Goal: Information Seeking & Learning: Learn about a topic

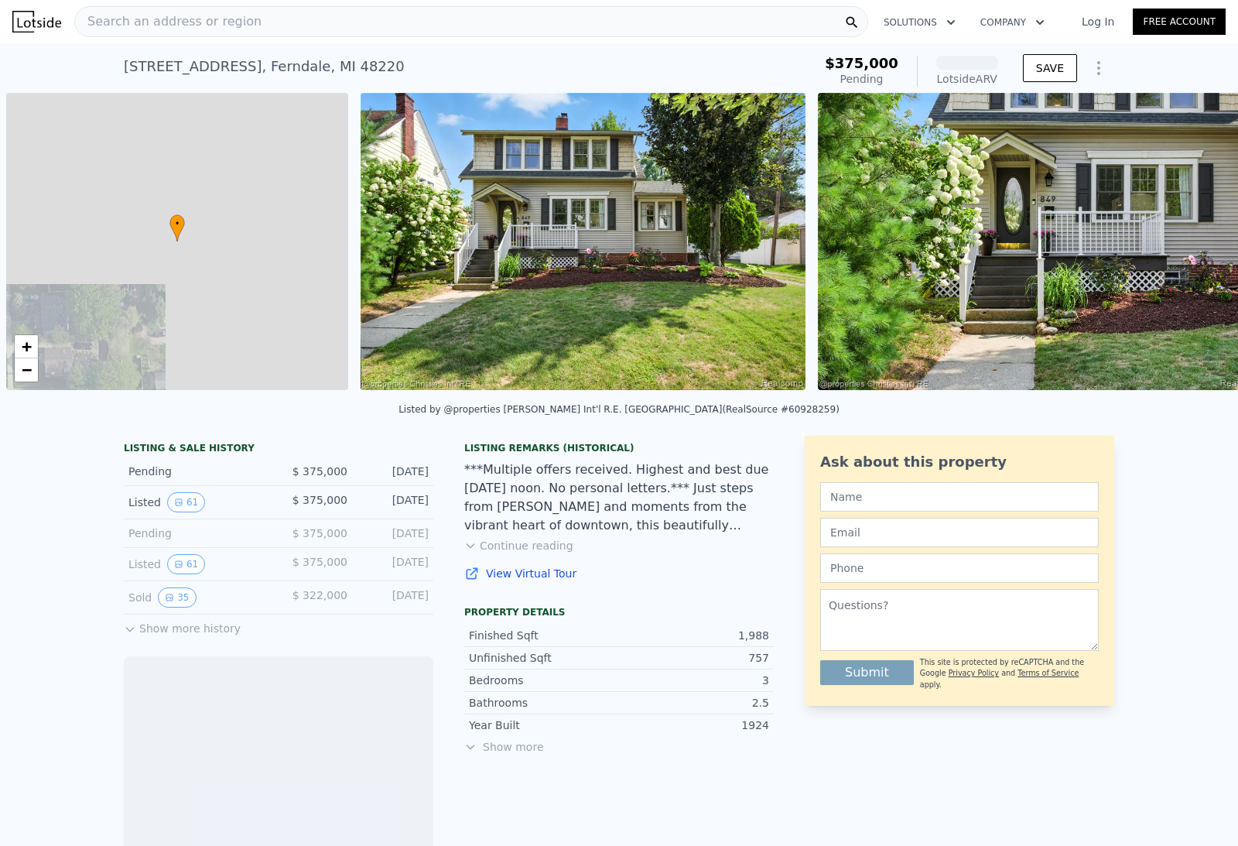
scroll to position [0, 6]
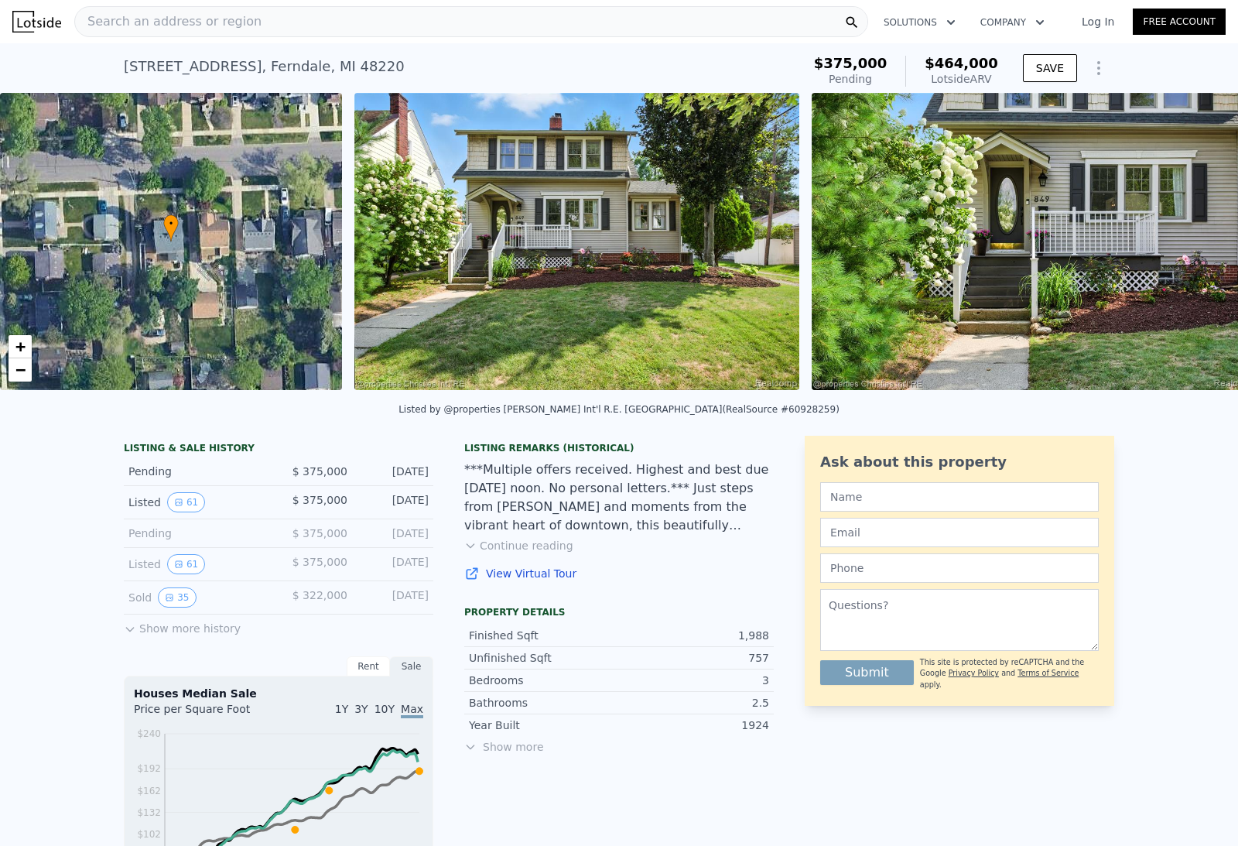
click at [41, 30] on img at bounding box center [36, 22] width 49 height 22
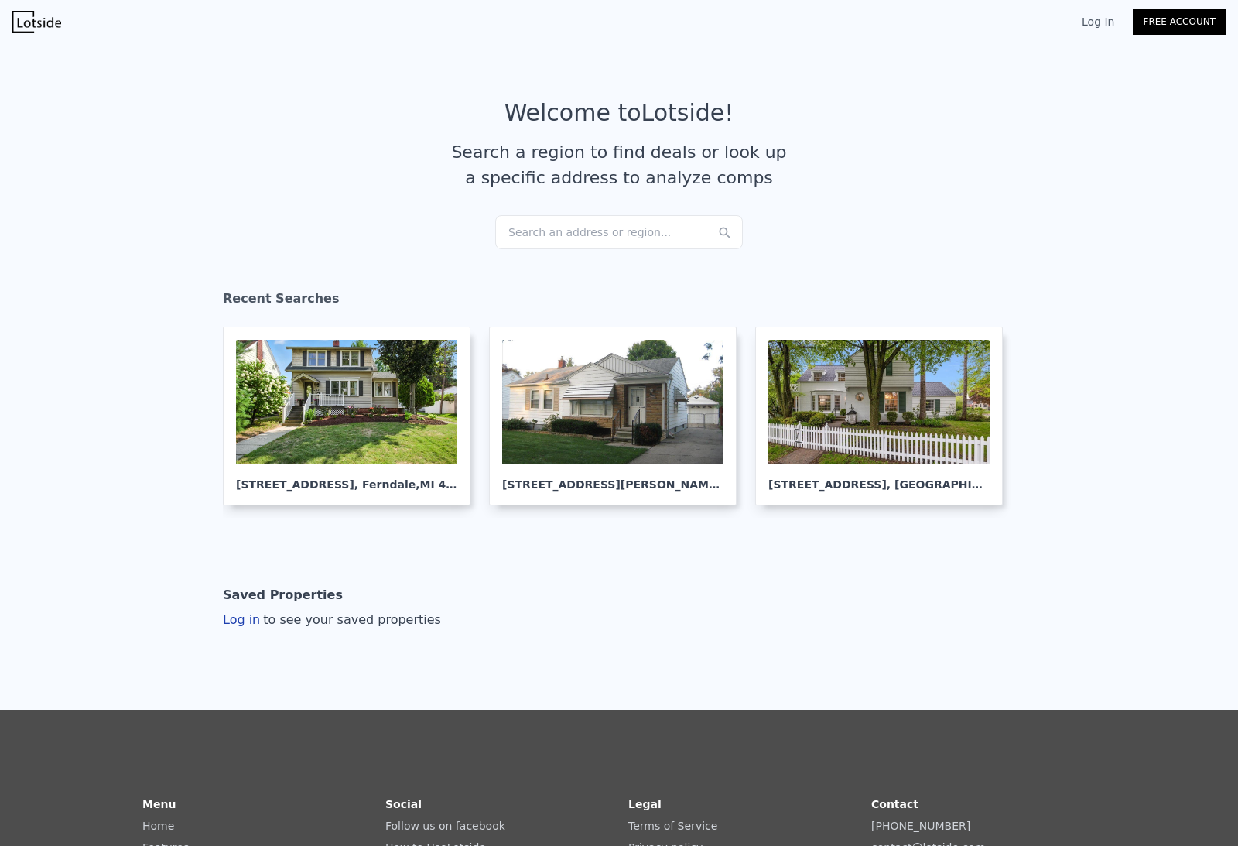
click at [39, 25] on img at bounding box center [36, 22] width 49 height 22
click at [610, 239] on div "Search an address or region..." at bounding box center [619, 232] width 248 height 34
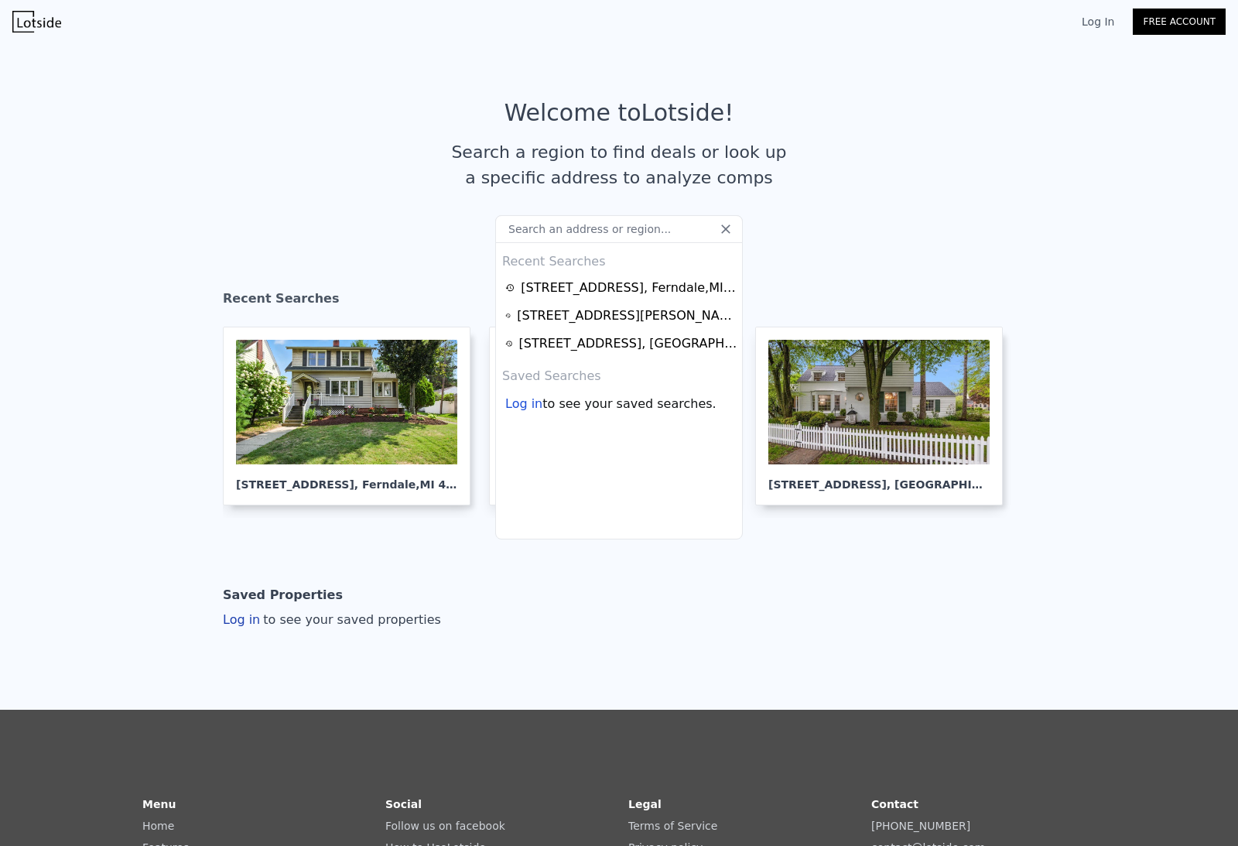
type input "1437 Pearson St, Ferndale, MI 48220"
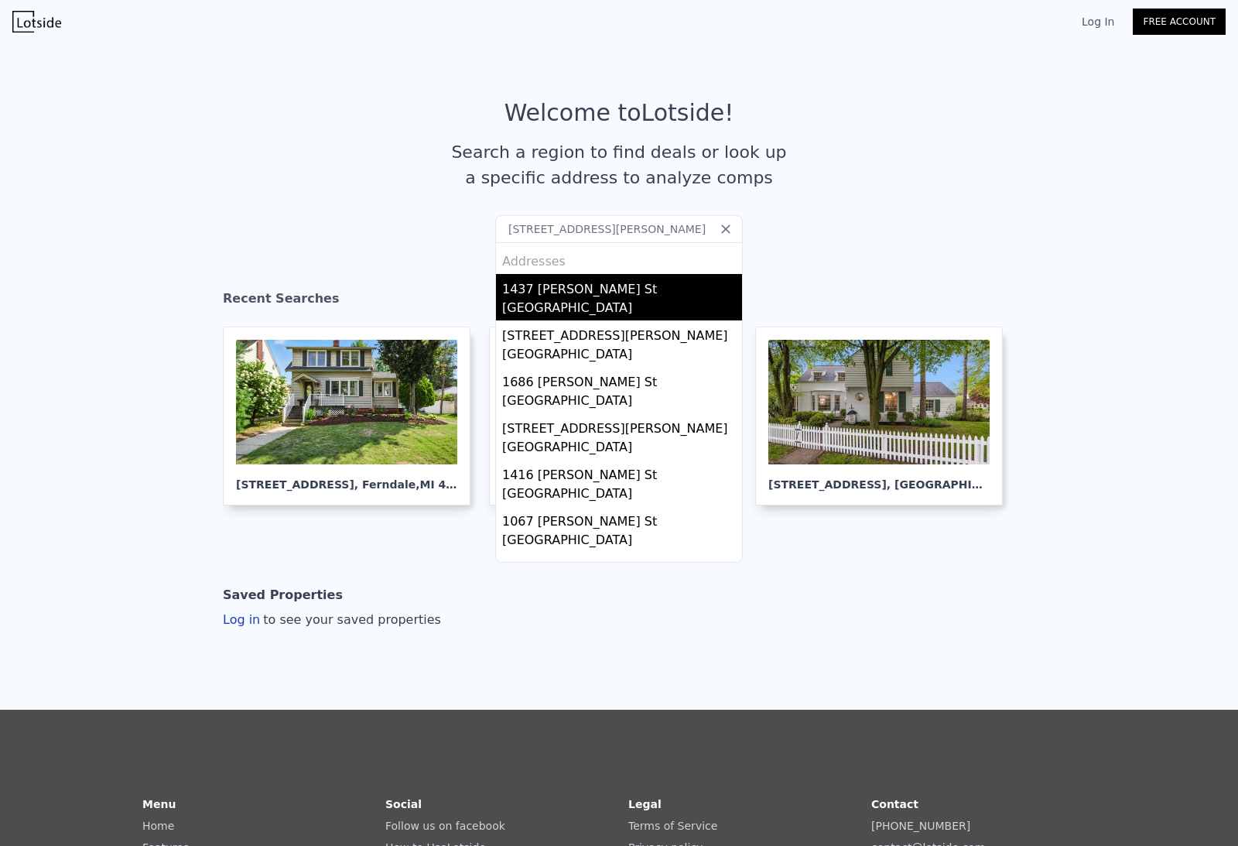
click at [613, 299] on div "Ferndale, MI 48220" at bounding box center [622, 310] width 240 height 22
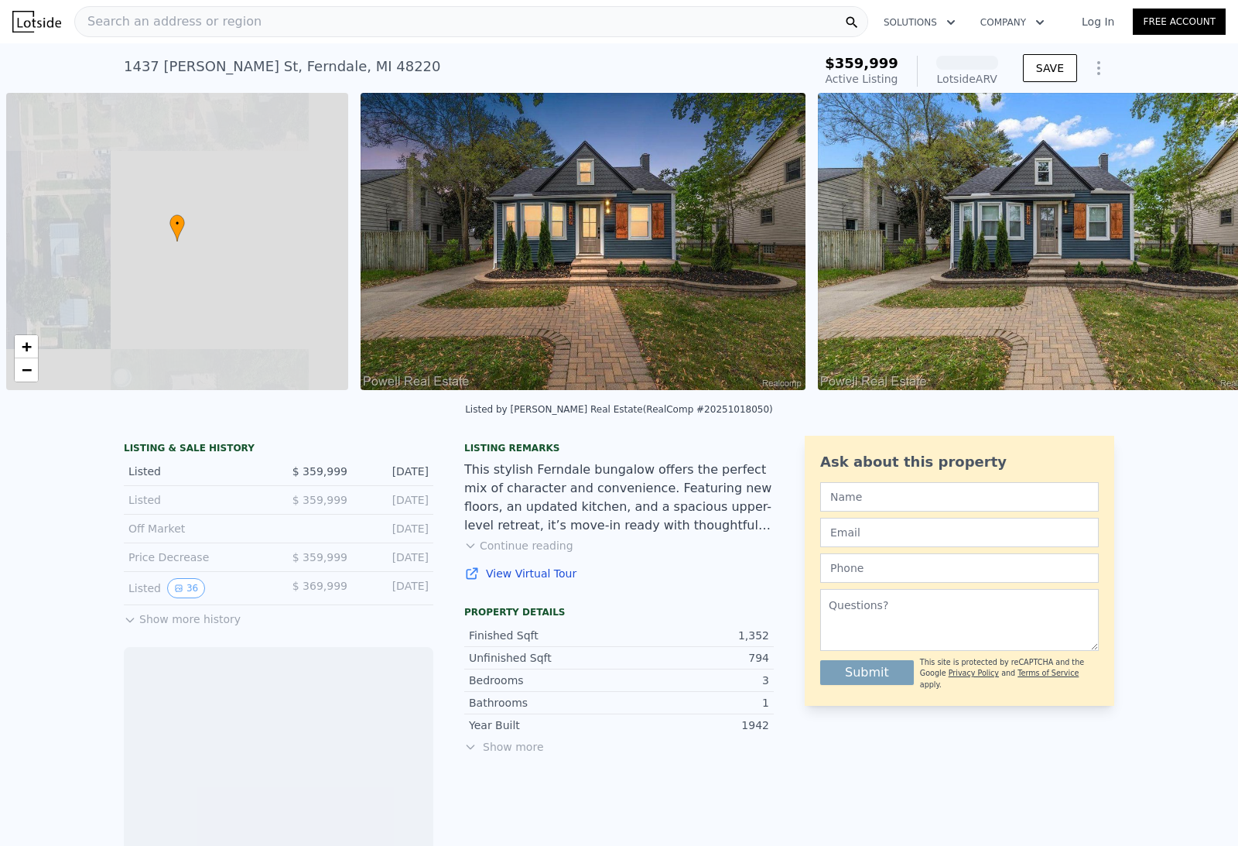
scroll to position [0, 6]
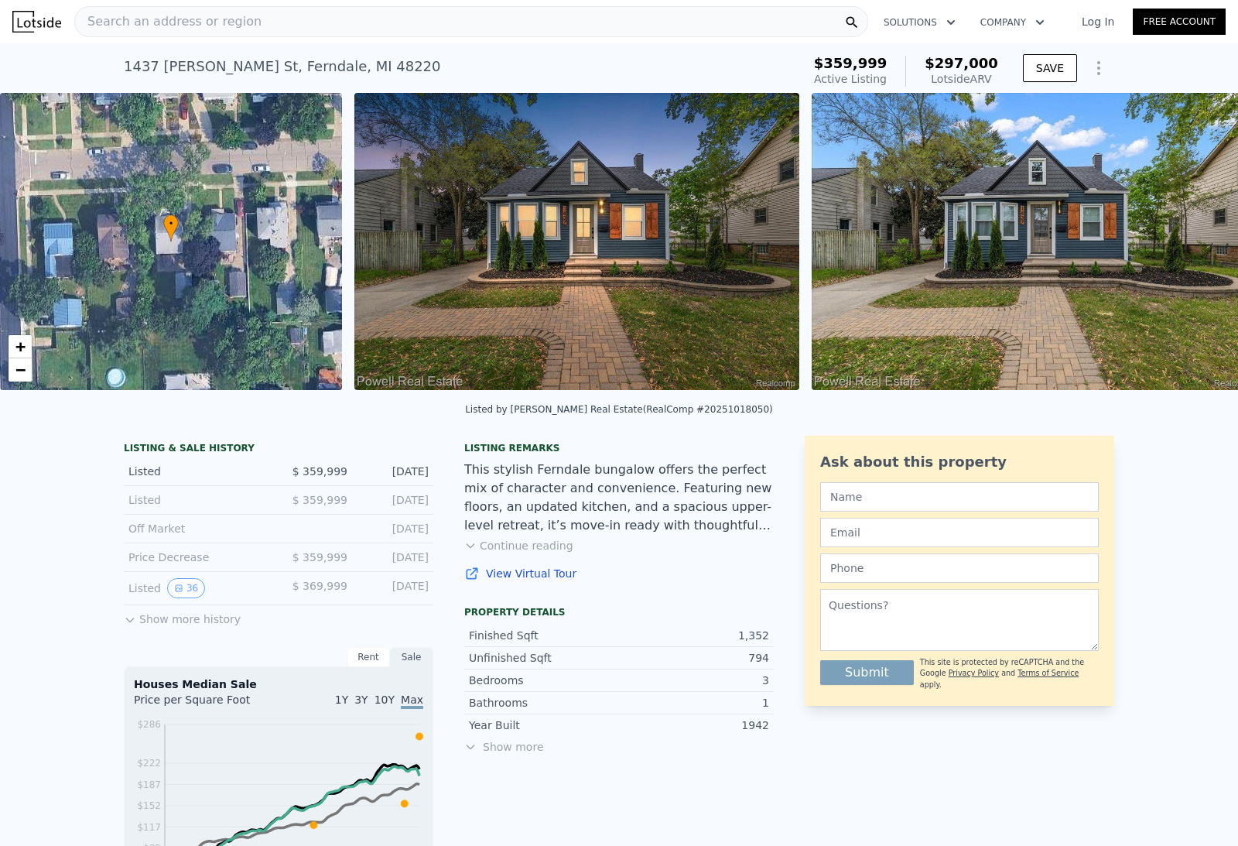
click at [179, 620] on button "Show more history" at bounding box center [182, 616] width 117 height 22
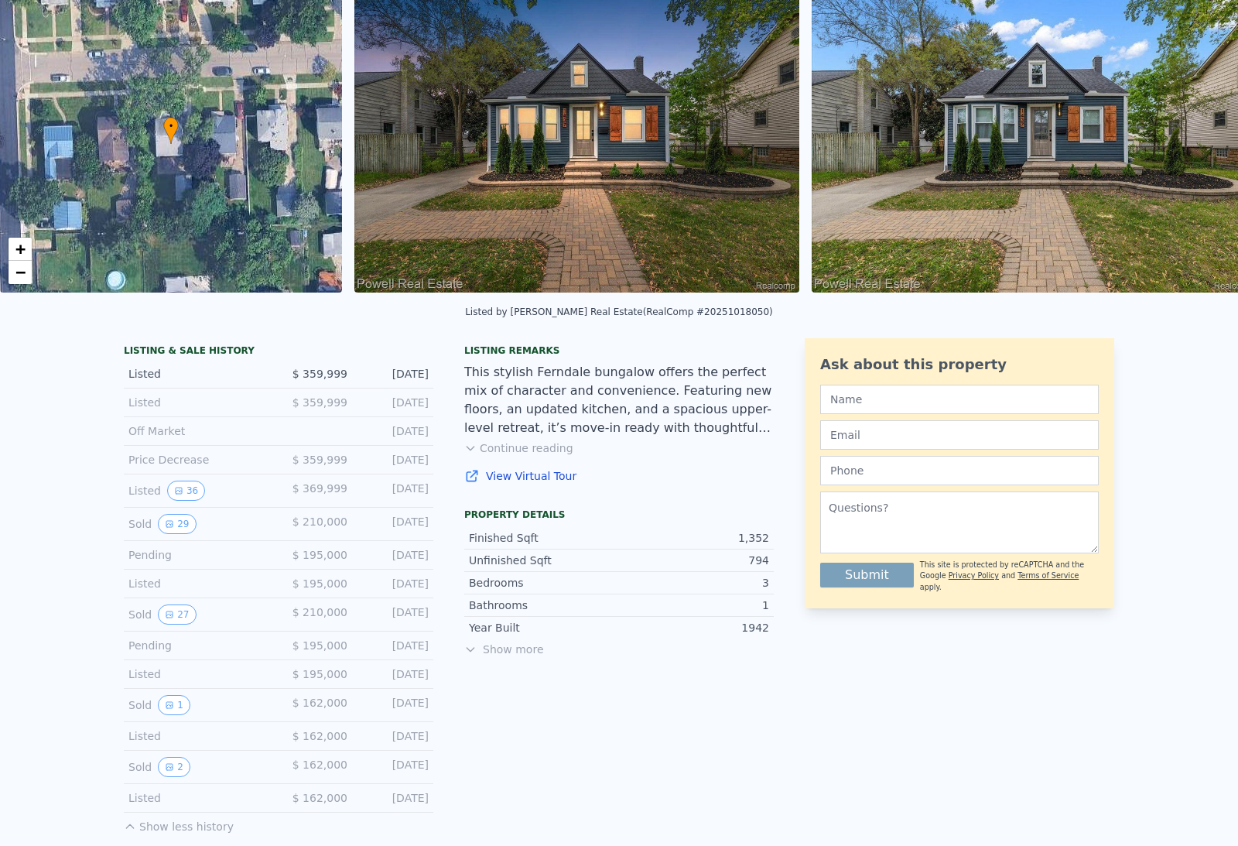
scroll to position [98, 0]
click at [179, 524] on button "29" at bounding box center [177, 523] width 38 height 20
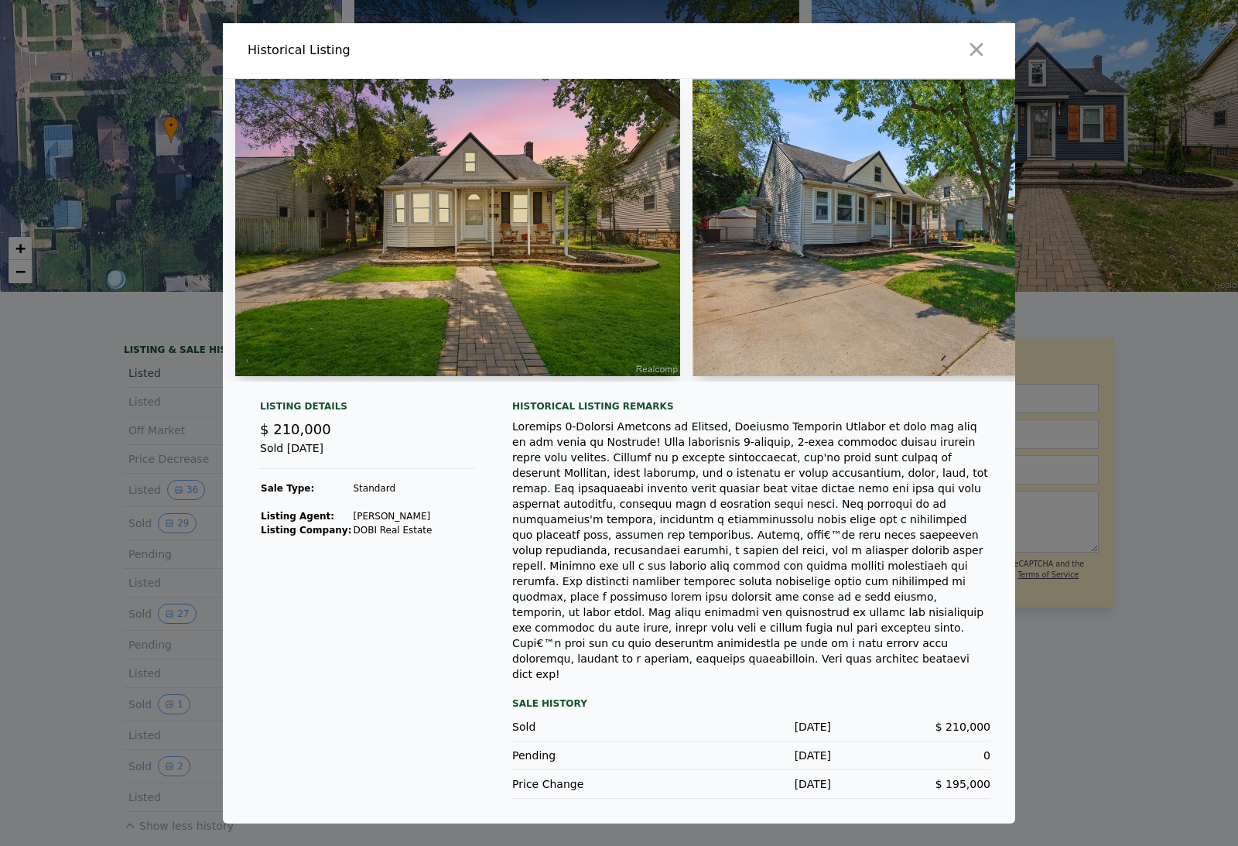
click at [84, 689] on div at bounding box center [619, 423] width 1238 height 846
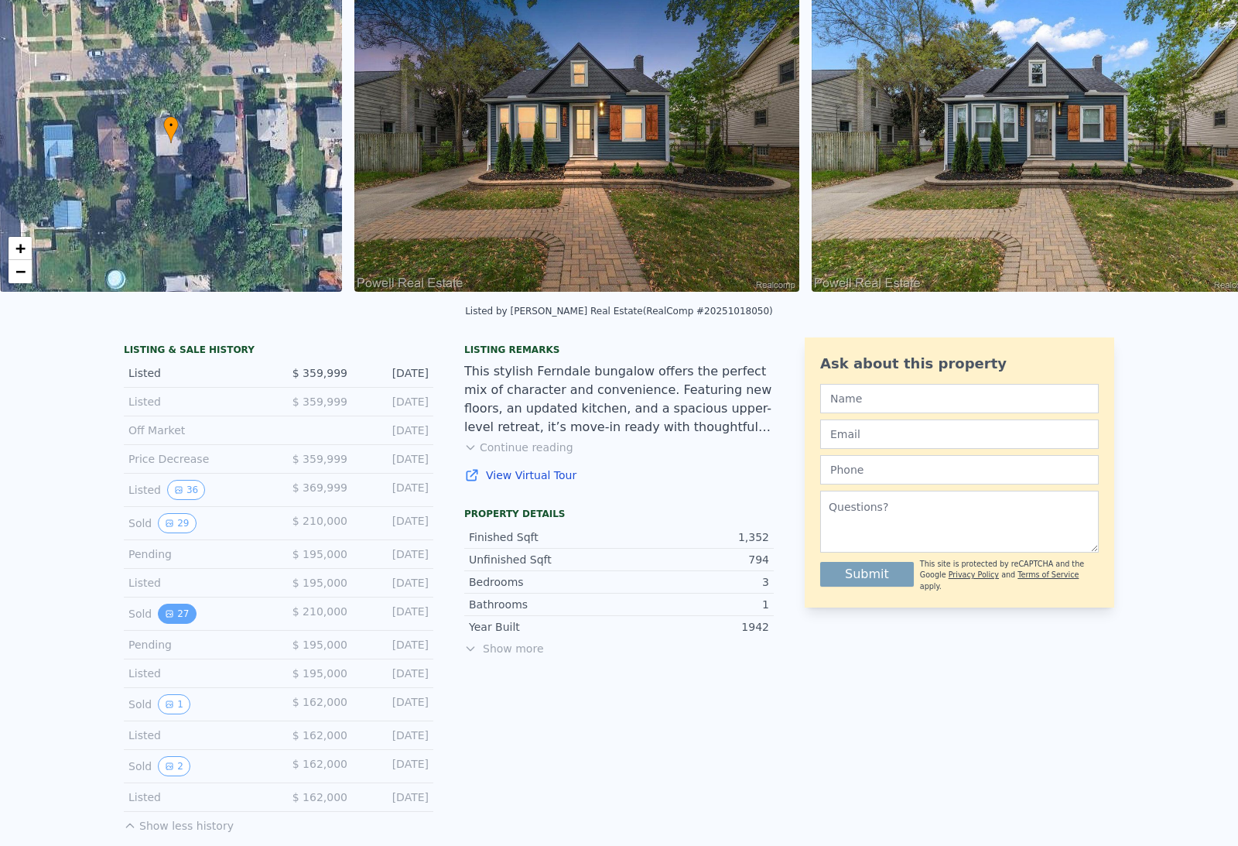
click at [179, 620] on button "27" at bounding box center [177, 613] width 38 height 20
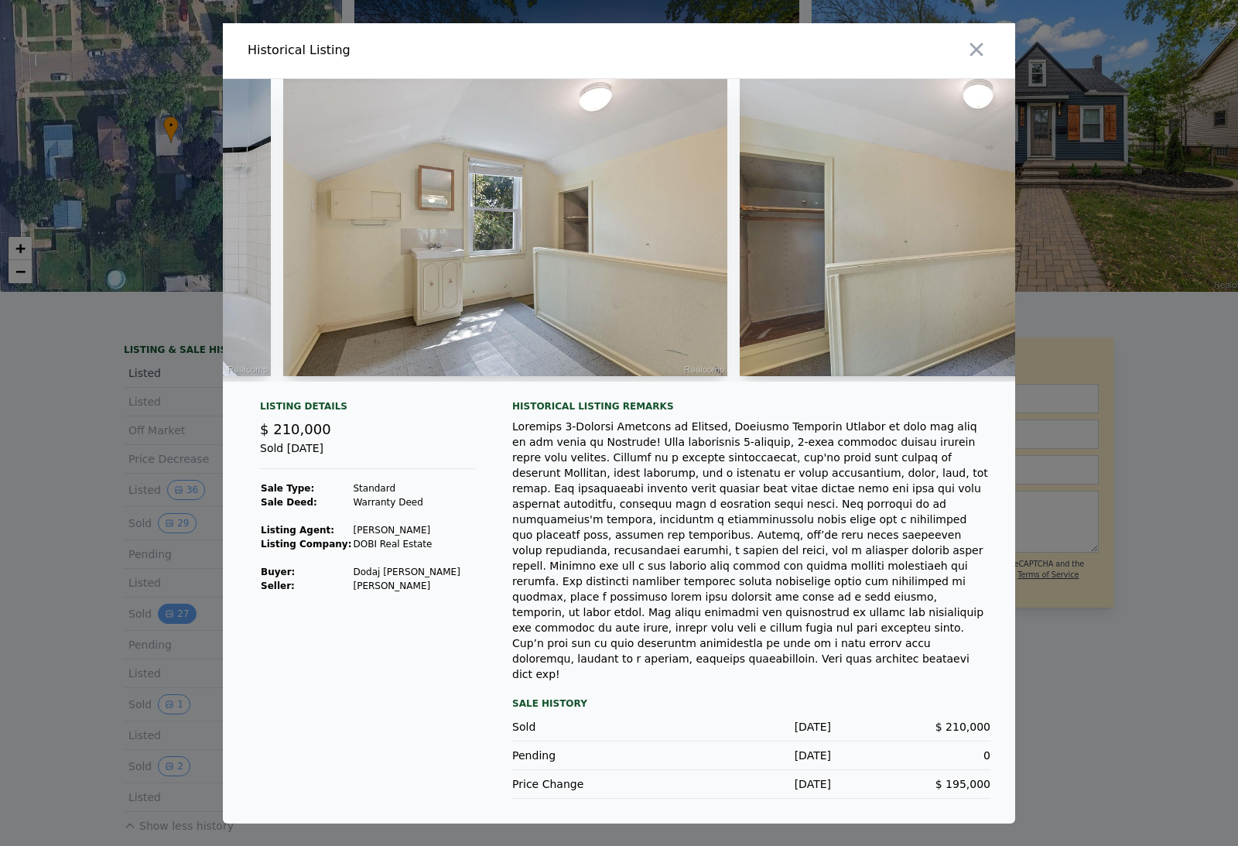
scroll to position [0, 8178]
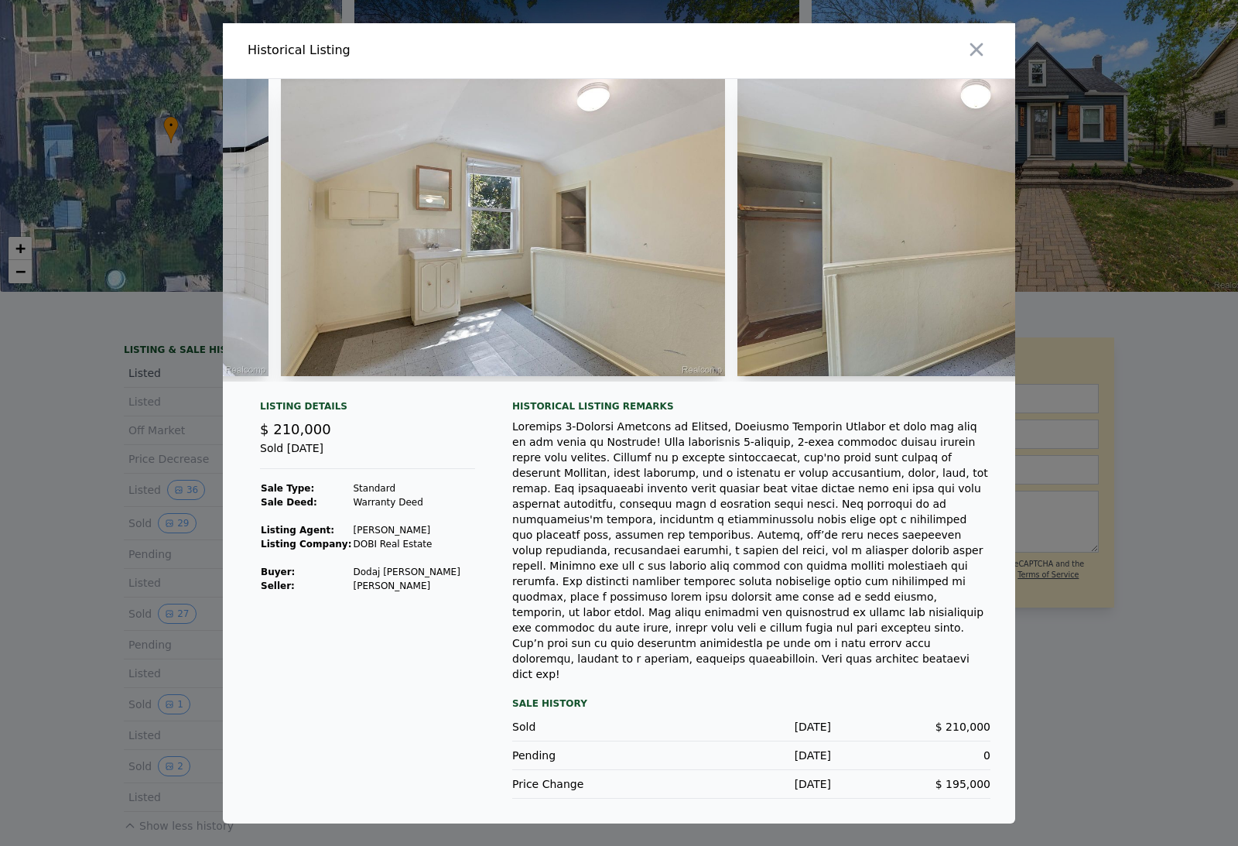
click at [551, 367] on img at bounding box center [503, 227] width 444 height 297
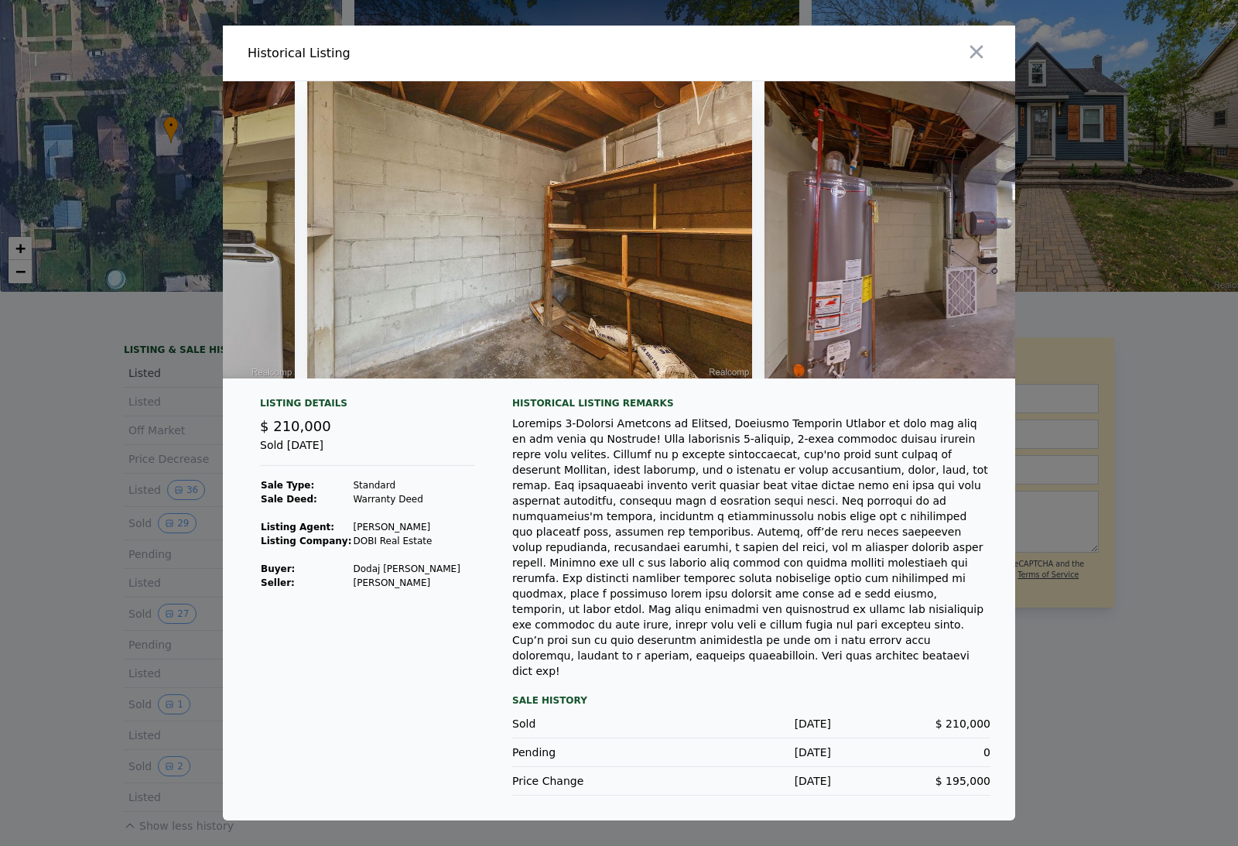
scroll to position [0, 11347]
click at [983, 63] on icon "button" at bounding box center [976, 52] width 22 height 22
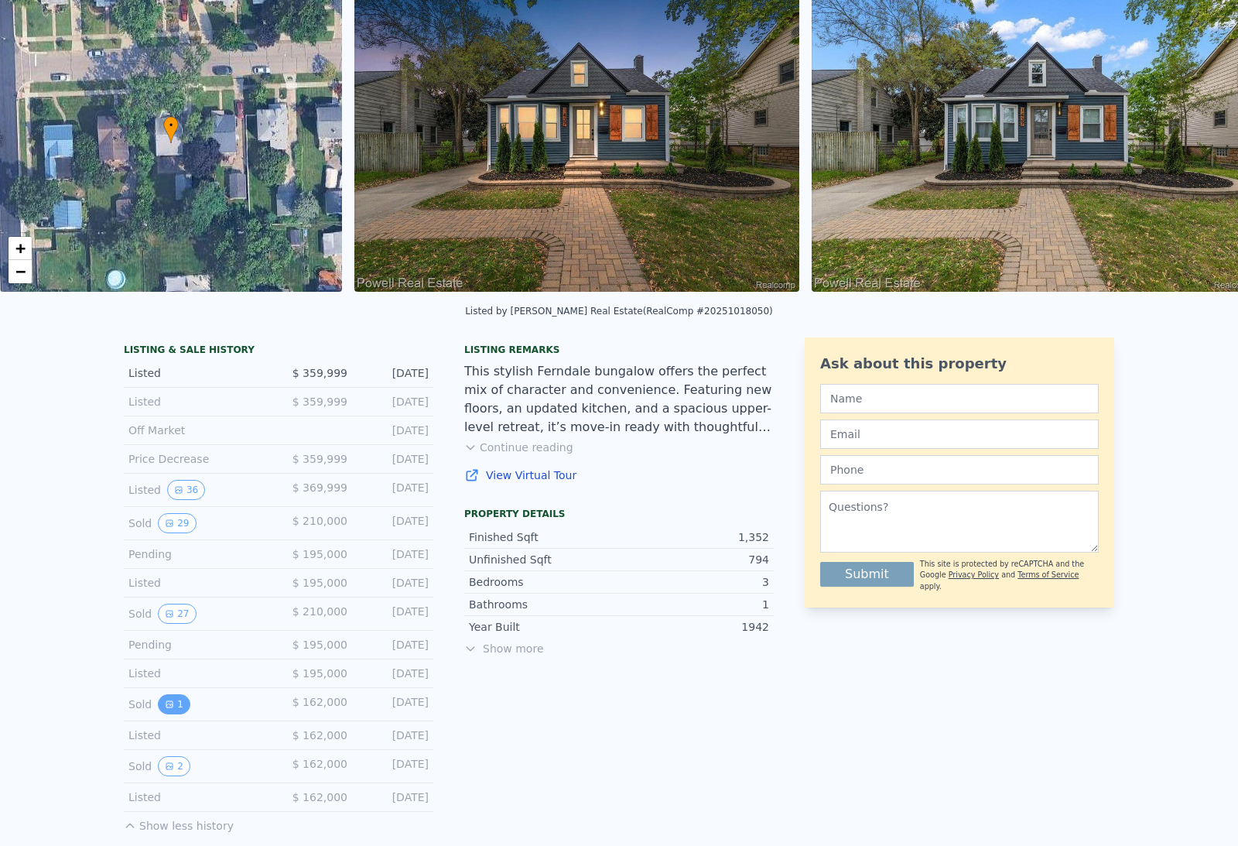
click at [179, 709] on button "1" at bounding box center [174, 704] width 32 height 20
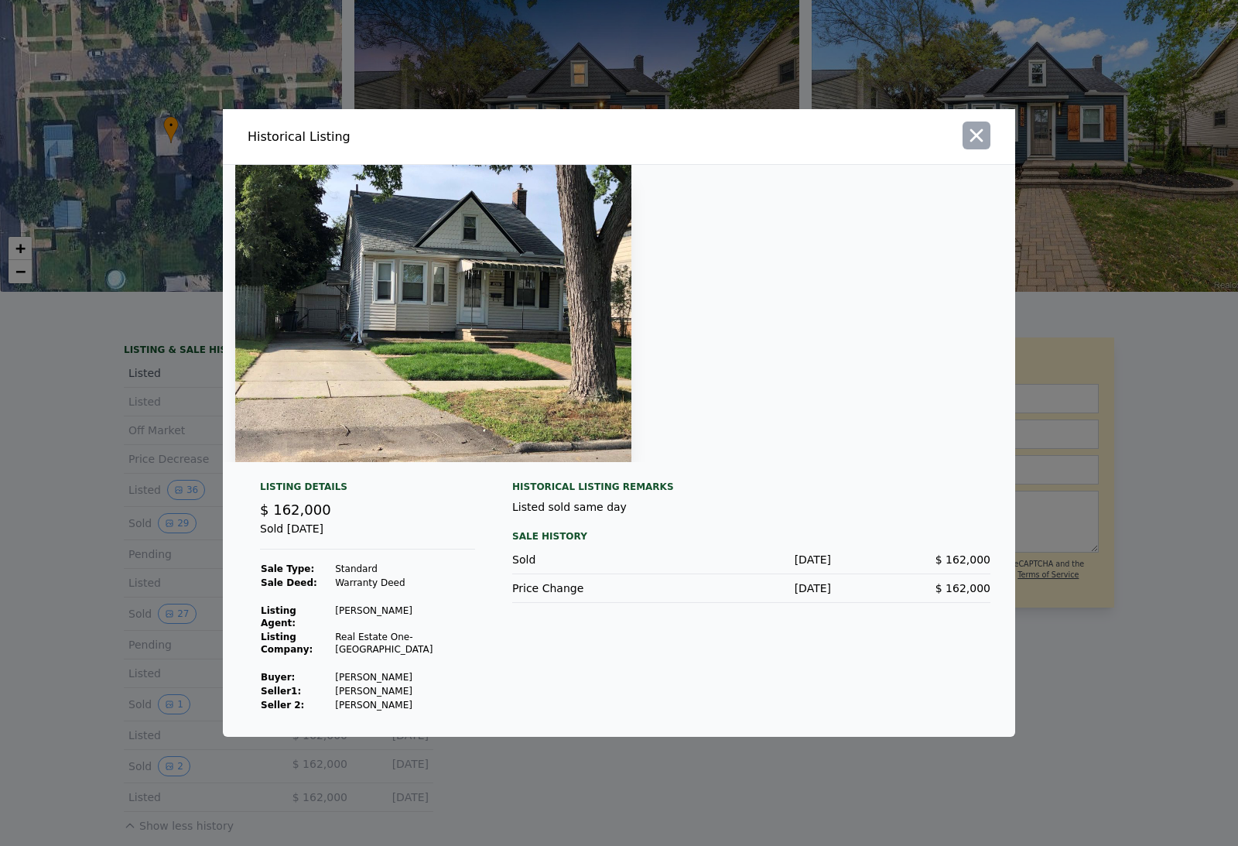
click at [982, 146] on icon "button" at bounding box center [976, 136] width 22 height 22
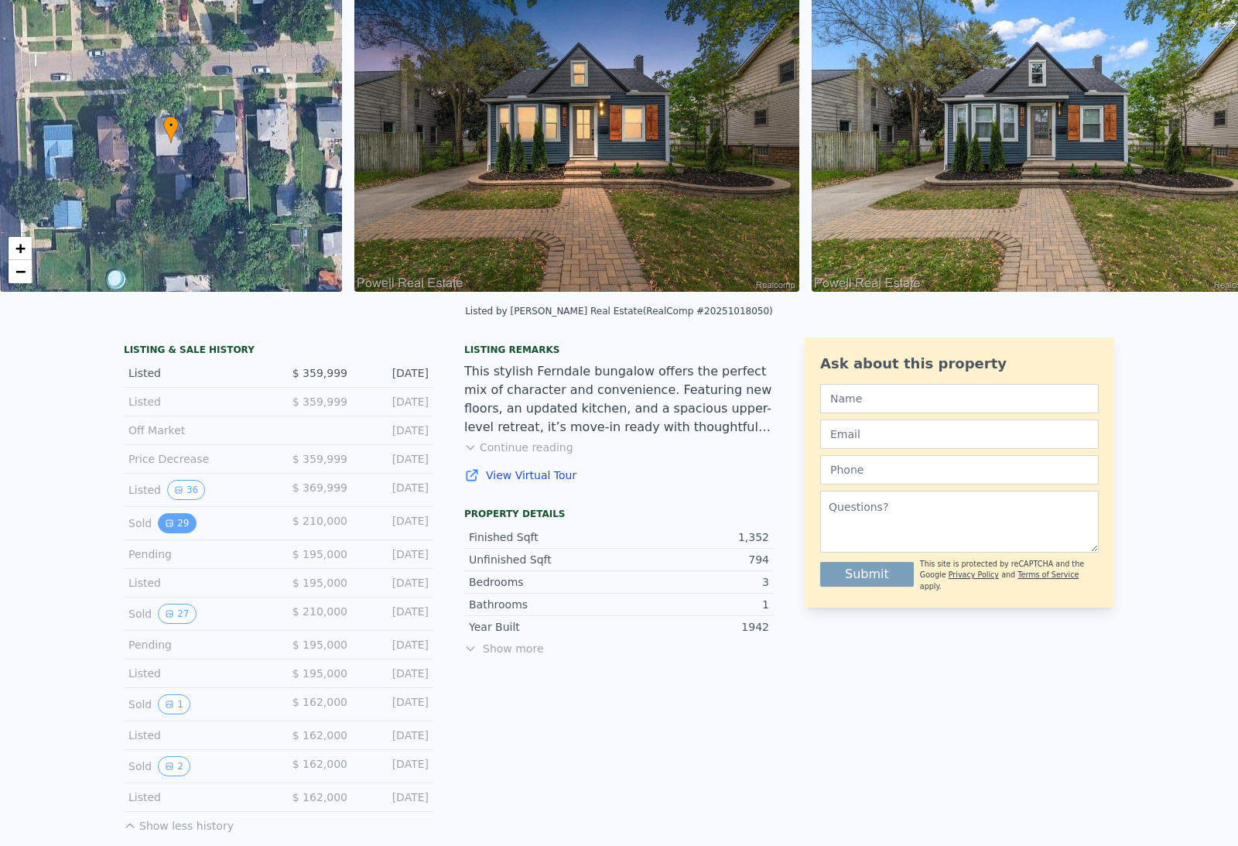
click at [190, 527] on button "29" at bounding box center [177, 523] width 38 height 20
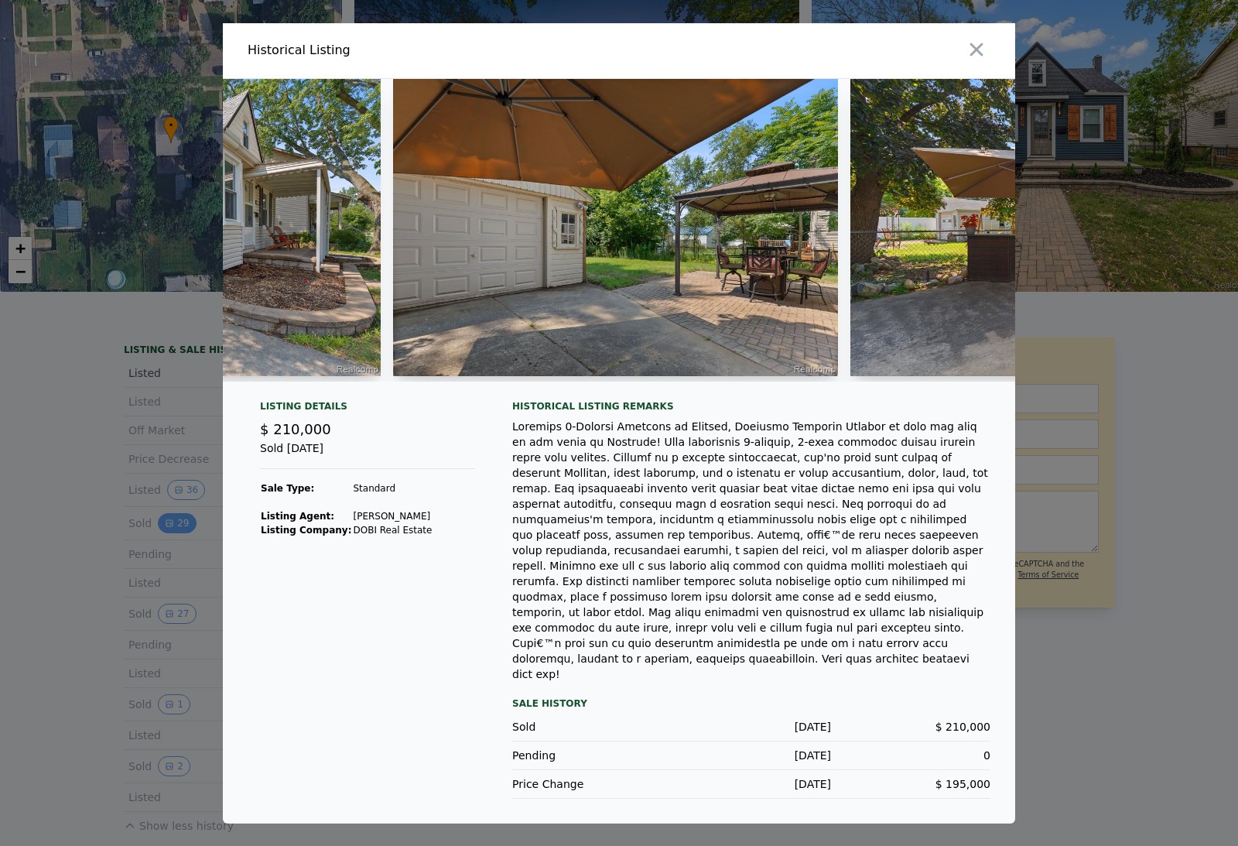
scroll to position [0, 1224]
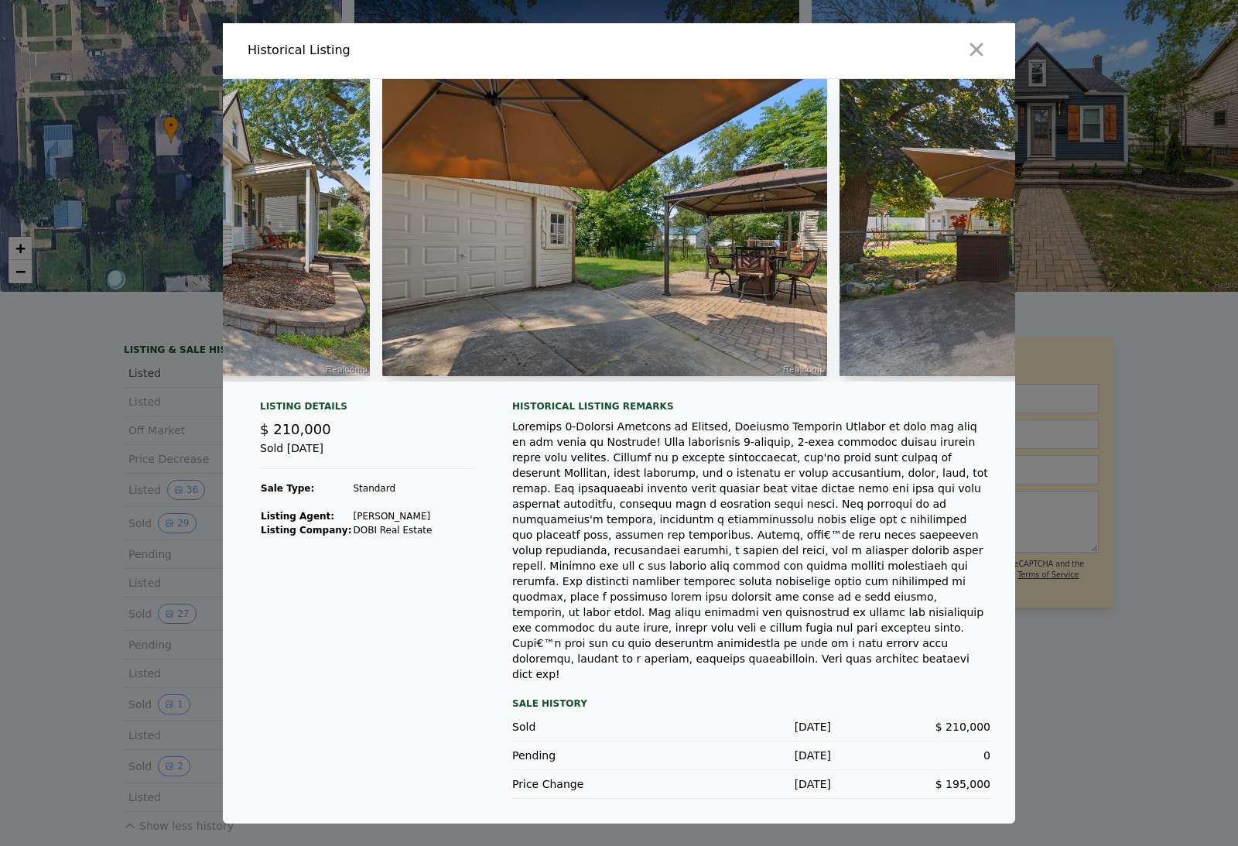
click at [658, 359] on img at bounding box center [604, 227] width 445 height 297
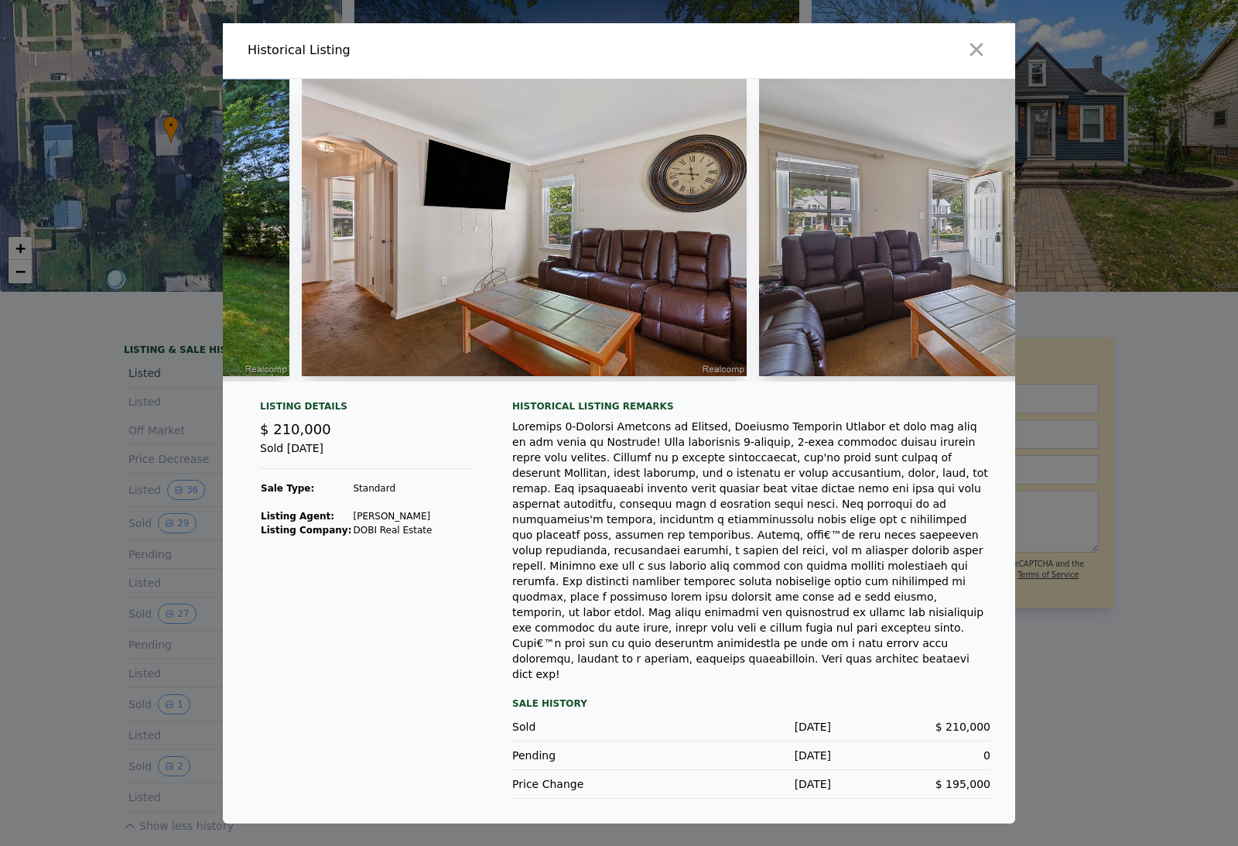
scroll to position [0, 3128]
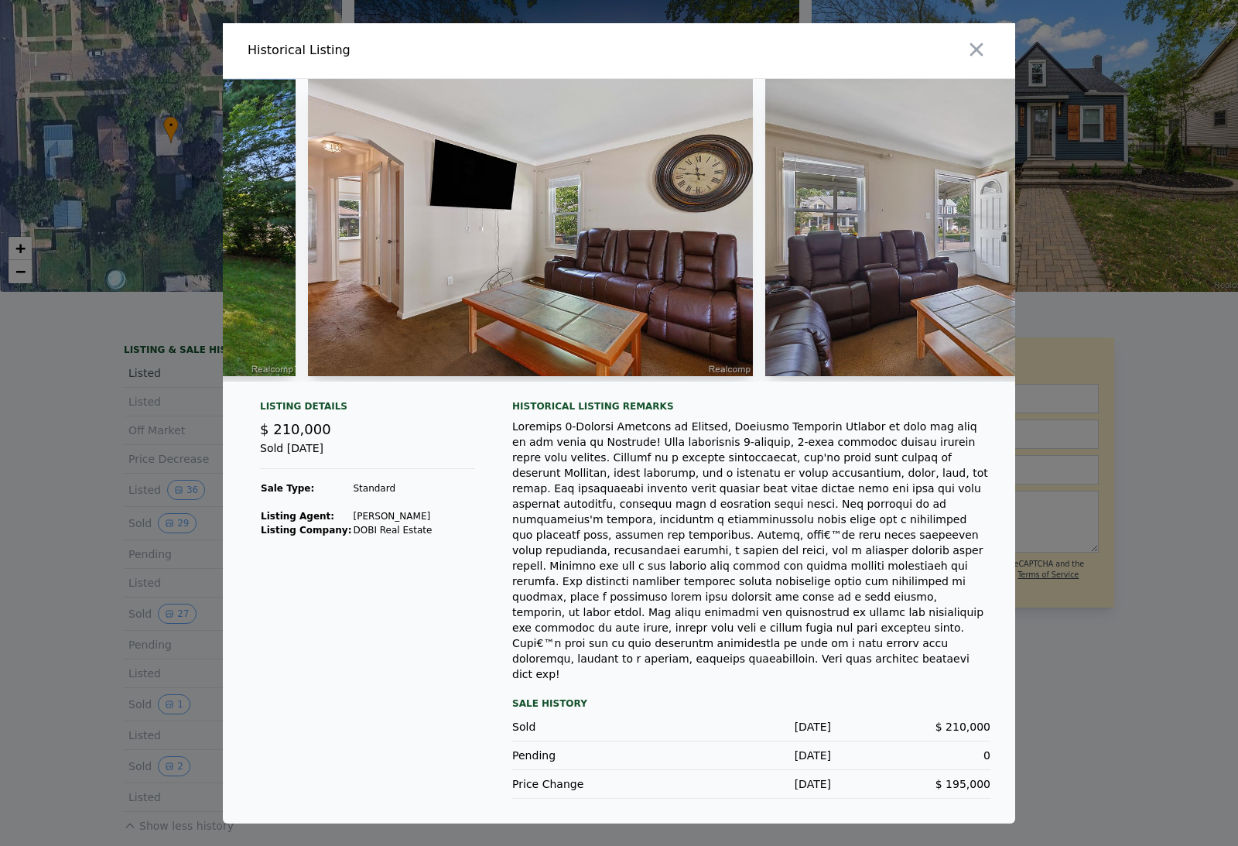
click at [648, 369] on img at bounding box center [530, 227] width 445 height 297
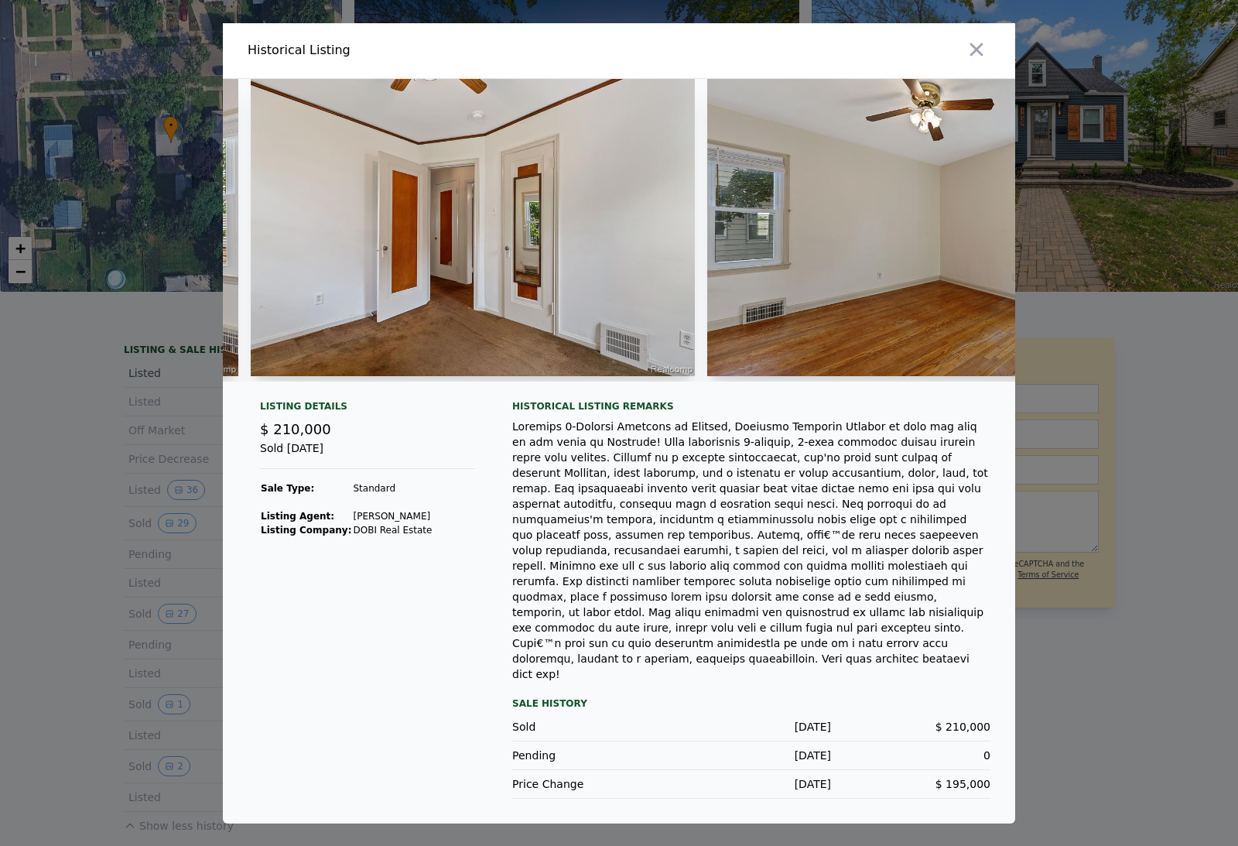
scroll to position [0, 6842]
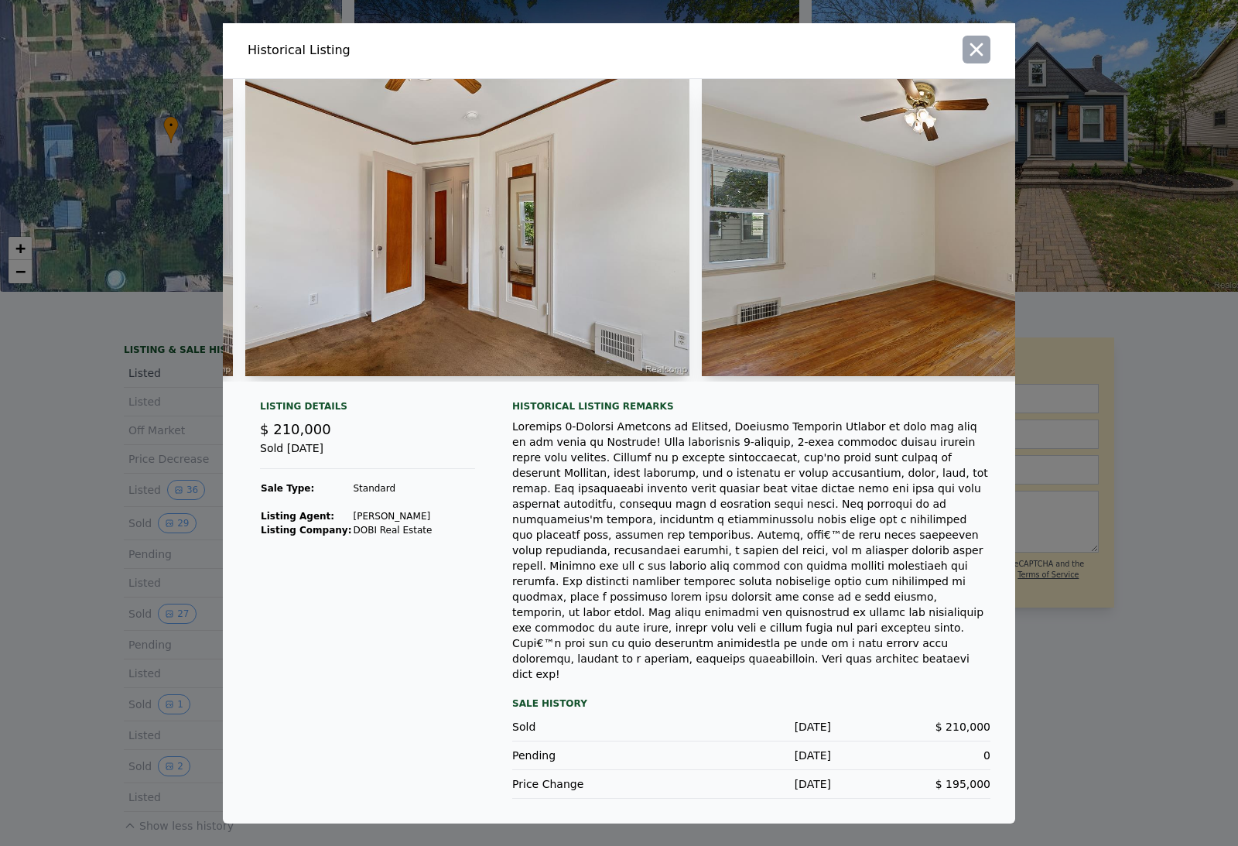
click at [985, 60] on icon "button" at bounding box center [976, 50] width 22 height 22
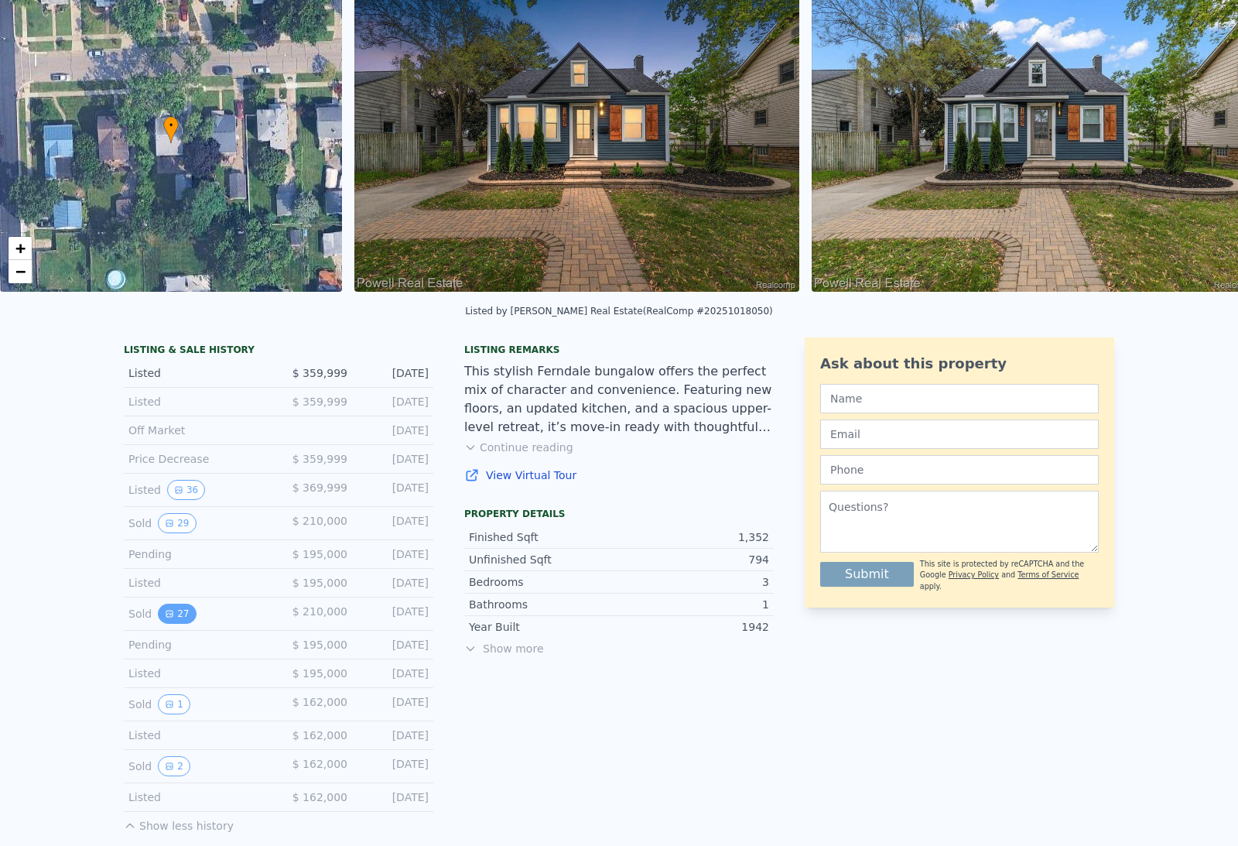
click at [181, 622] on button "27" at bounding box center [177, 613] width 38 height 20
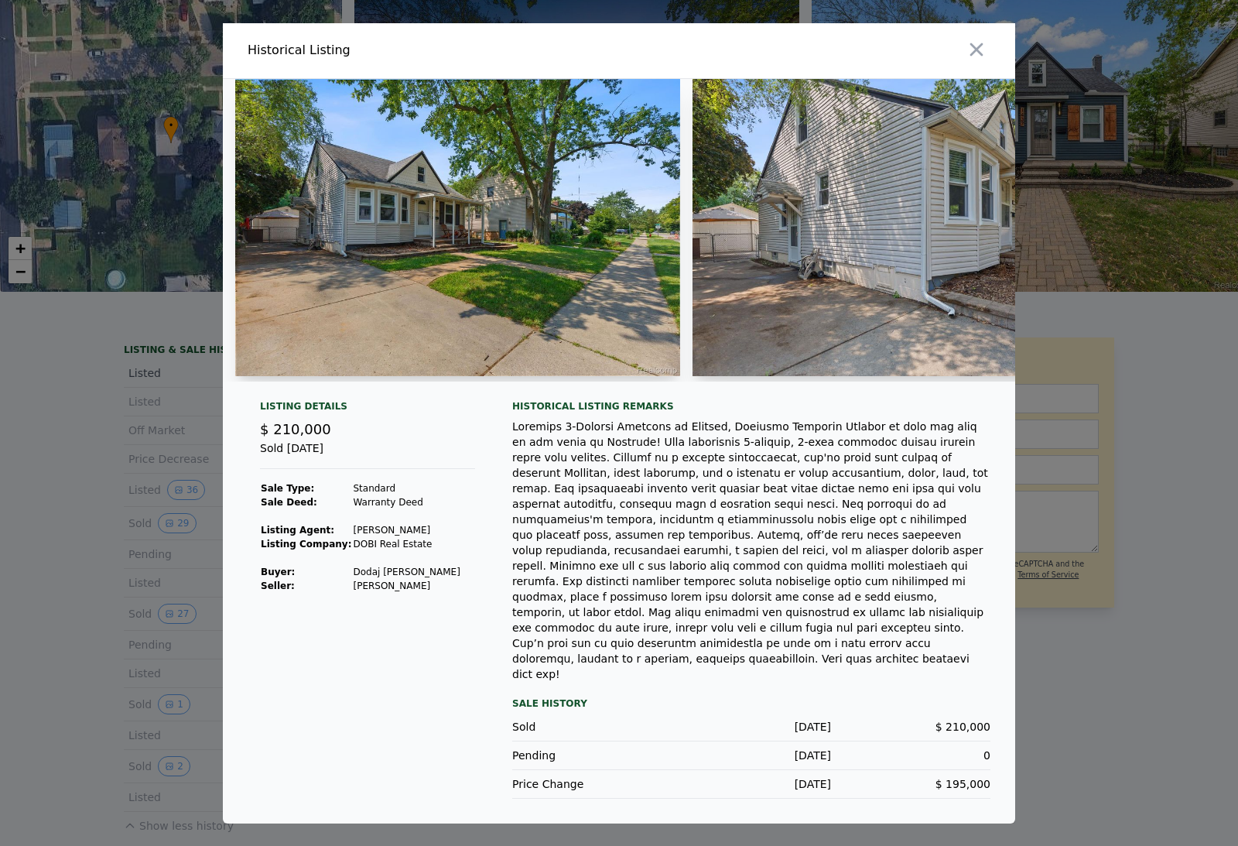
scroll to position [0, -4]
click at [129, 645] on div at bounding box center [619, 423] width 1238 height 846
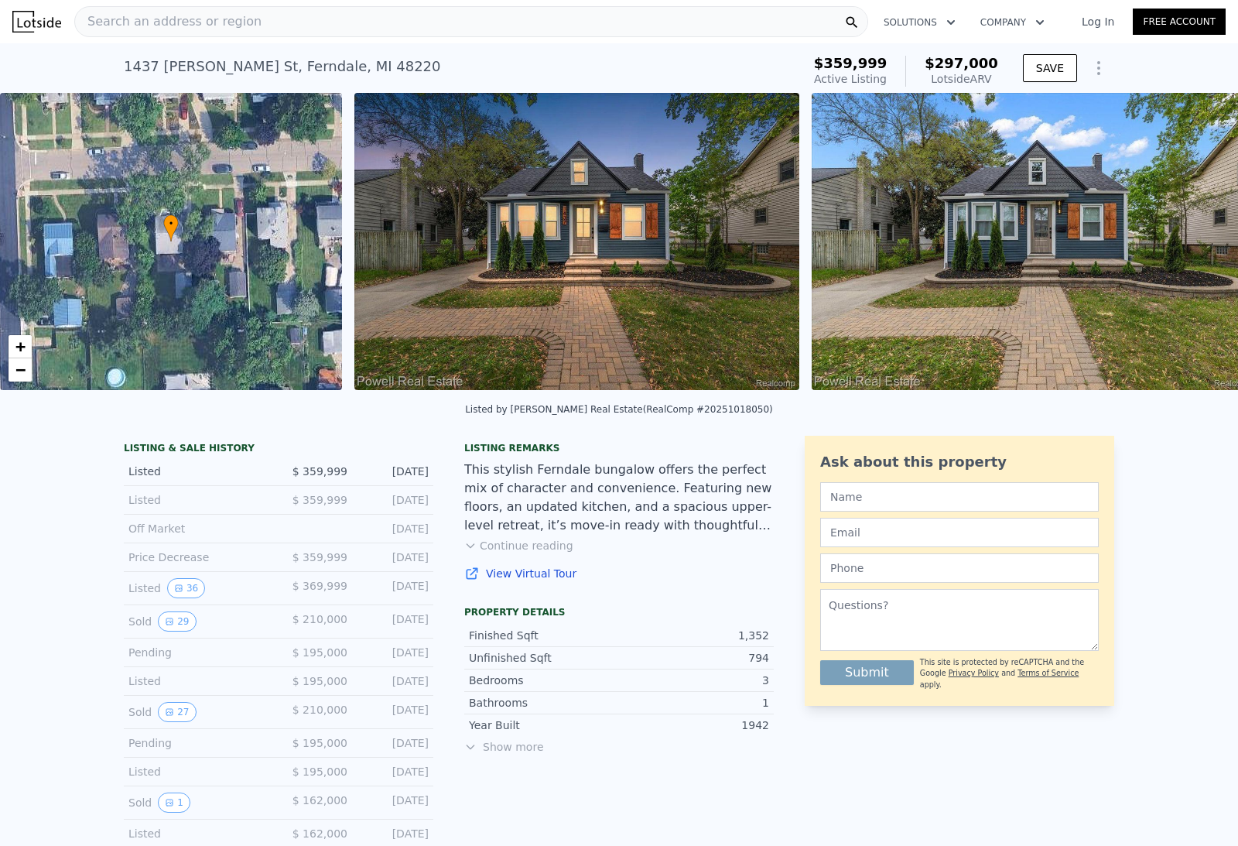
scroll to position [0, 0]
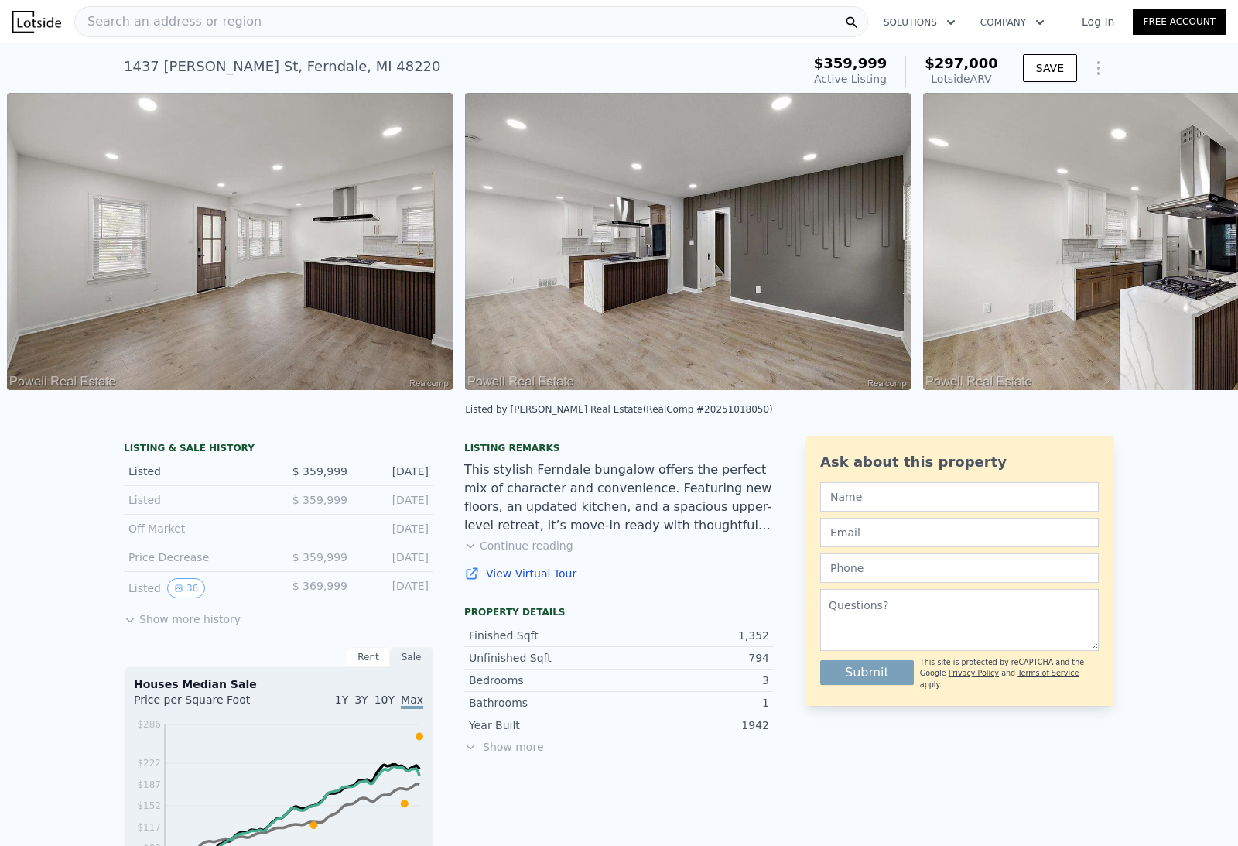
scroll to position [0, 4016]
click at [169, 617] on button "Show more history" at bounding box center [182, 616] width 117 height 22
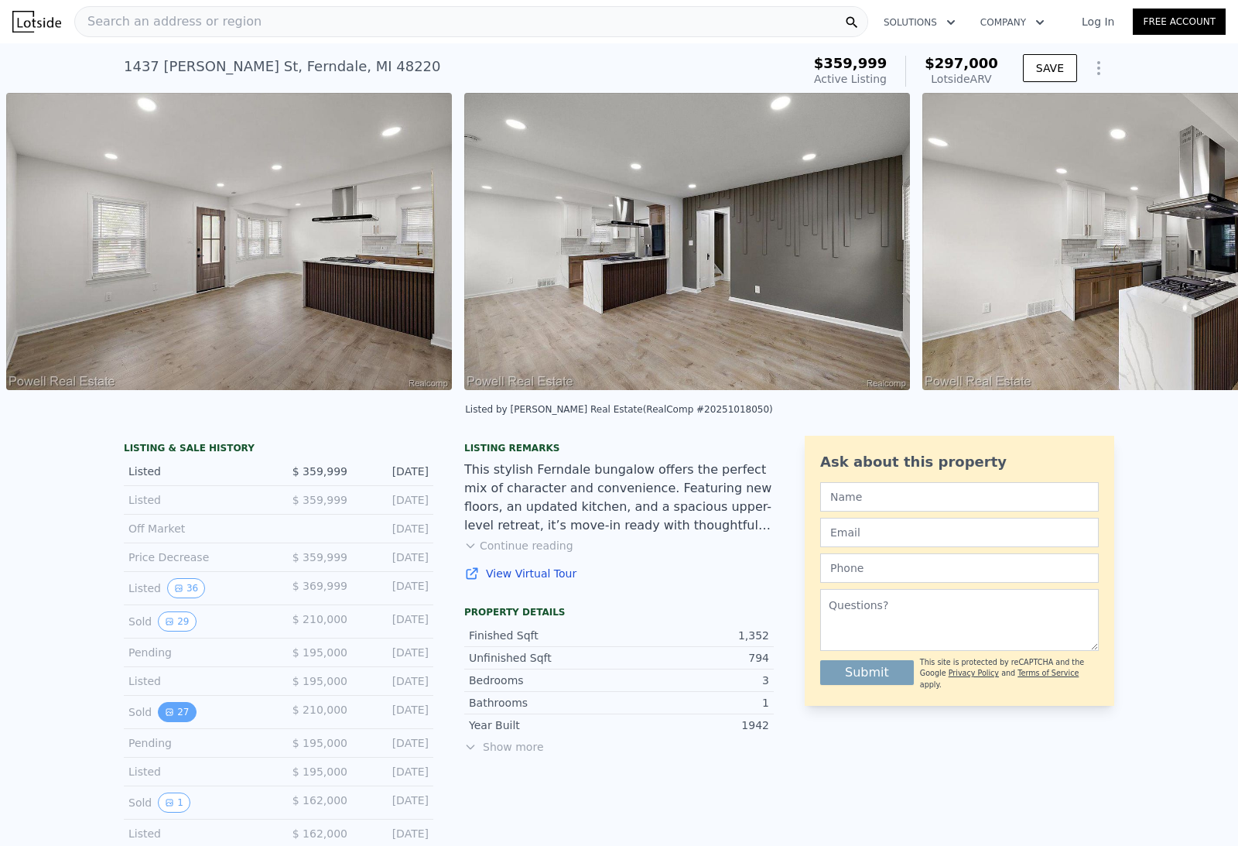
click at [176, 711] on button "27" at bounding box center [177, 712] width 38 height 20
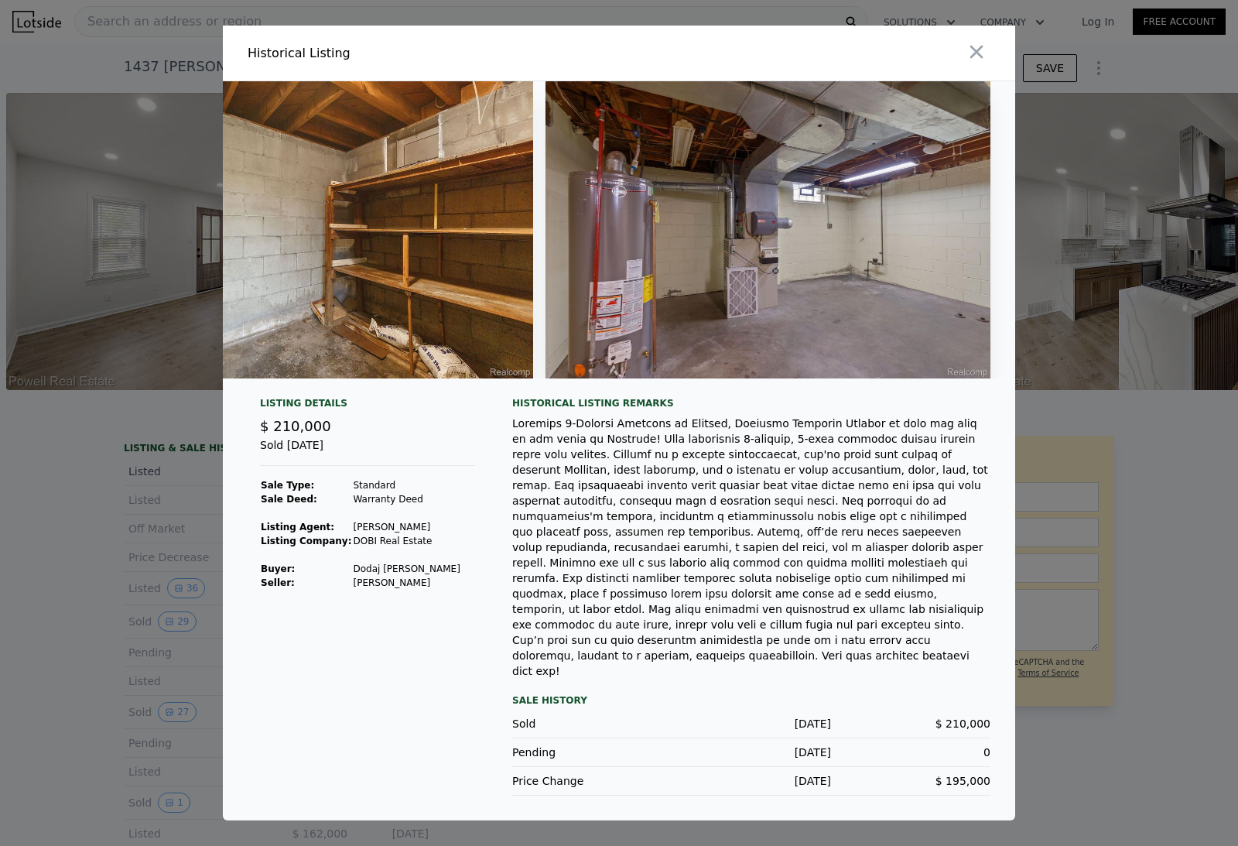
scroll to position [0, 11568]
click at [162, 411] on div at bounding box center [619, 423] width 1238 height 846
